Goal: Task Accomplishment & Management: Manage account settings

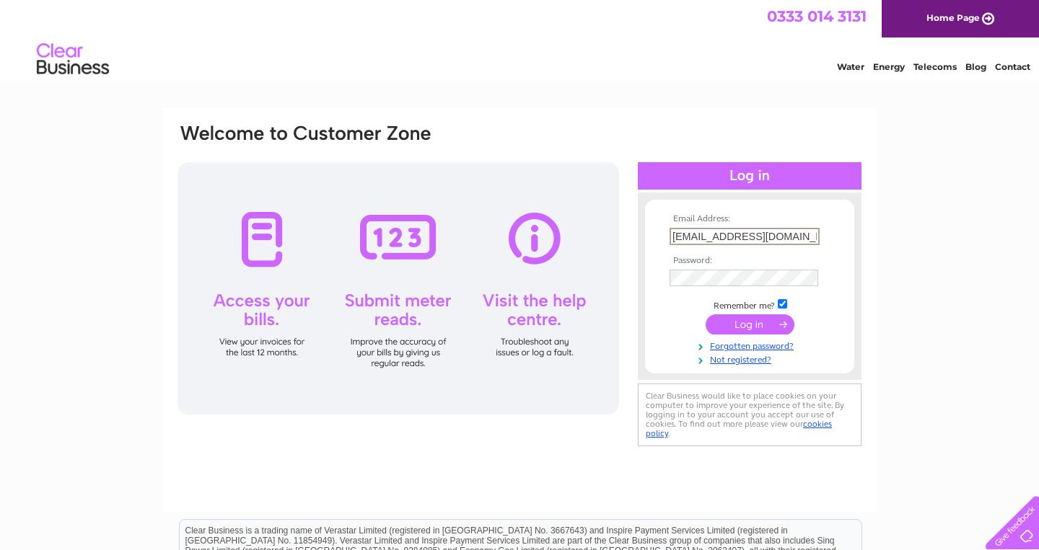
type input "[EMAIL_ADDRESS][DOMAIN_NAME]"
click at [752, 321] on input "submit" at bounding box center [749, 324] width 89 height 20
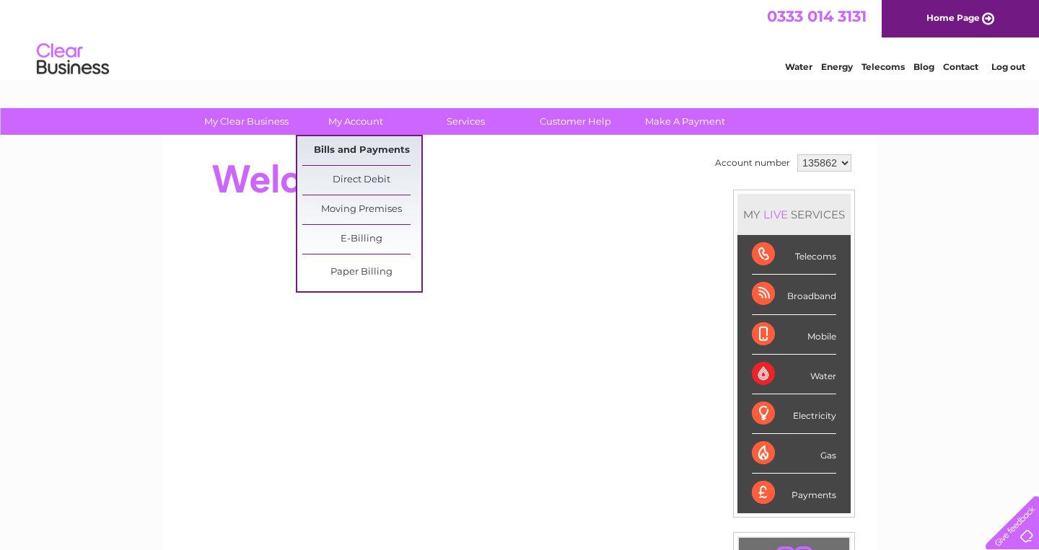
click at [363, 148] on link "Bills and Payments" at bounding box center [361, 150] width 119 height 29
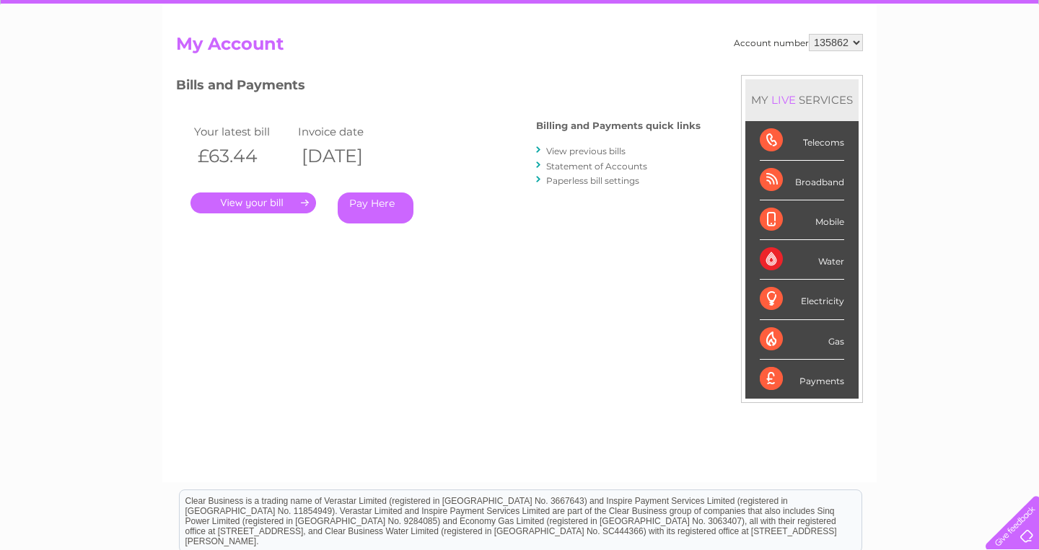
scroll to position [135, 0]
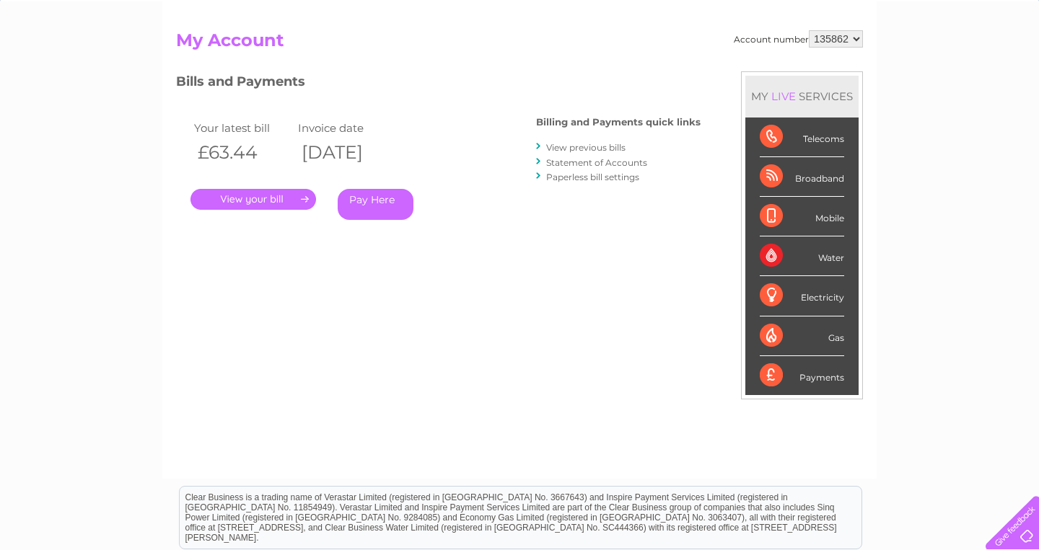
click at [286, 194] on link "." at bounding box center [252, 199] width 125 height 21
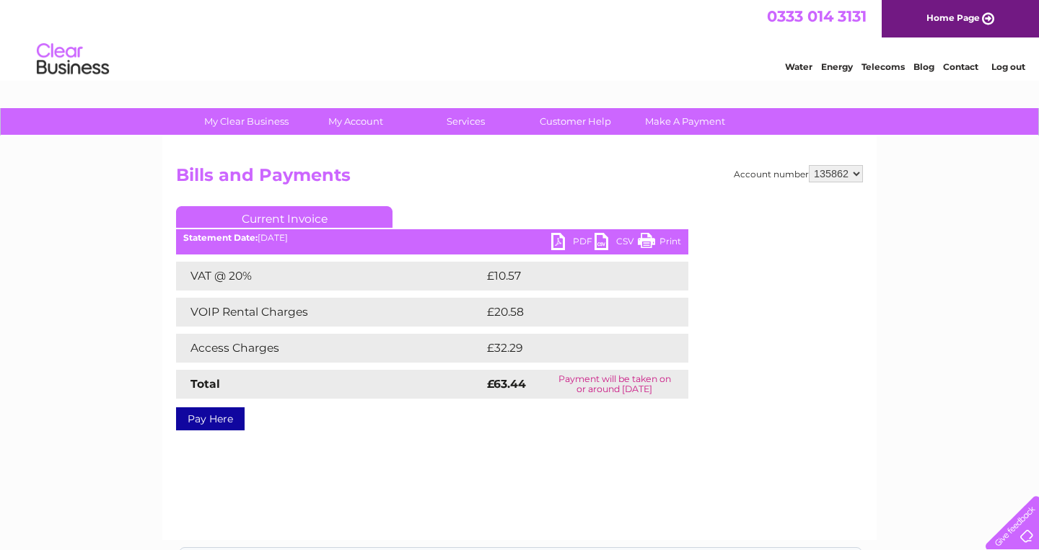
click at [556, 243] on link "PDF" at bounding box center [572, 243] width 43 height 21
click at [994, 63] on link "Log out" at bounding box center [1008, 66] width 34 height 11
